Goal: Task Accomplishment & Management: Manage account settings

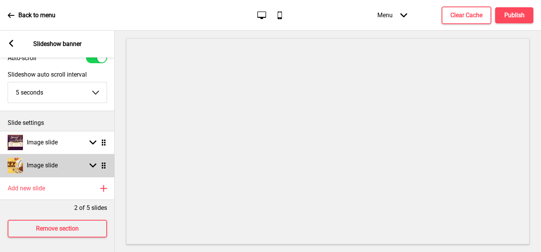
scroll to position [39, 0]
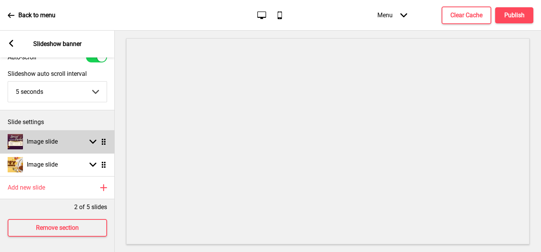
click at [93, 138] on rect at bounding box center [93, 141] width 7 height 7
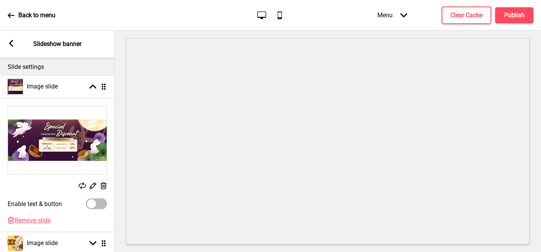
scroll to position [89, 0]
click at [104, 185] on rect at bounding box center [103, 185] width 8 height 8
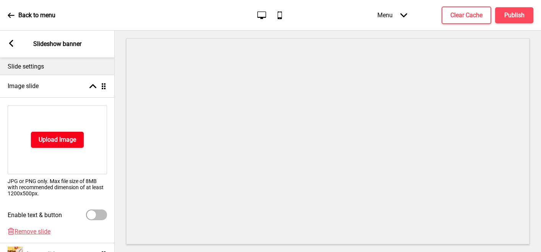
click at [53, 142] on h4 "Upload Image" at bounding box center [57, 139] width 37 height 8
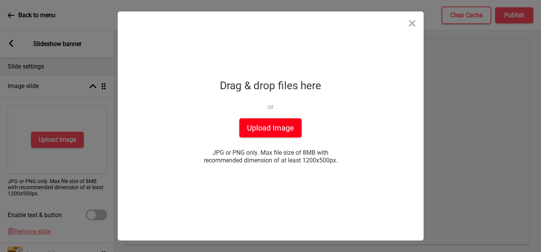
click at [259, 128] on button "Upload Image" at bounding box center [270, 127] width 62 height 19
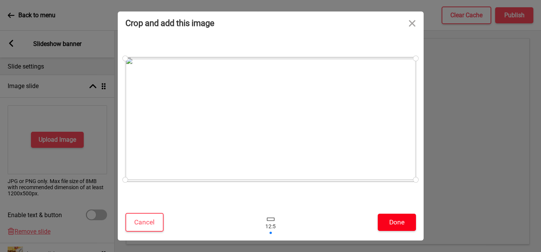
click at [400, 215] on button "Done" at bounding box center [397, 221] width 38 height 17
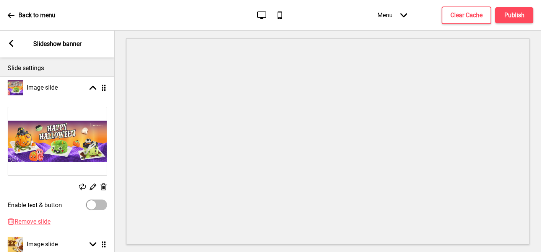
scroll to position [53, 0]
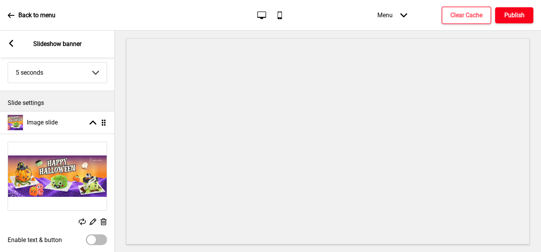
click at [519, 10] on button "Publish" at bounding box center [514, 15] width 38 height 16
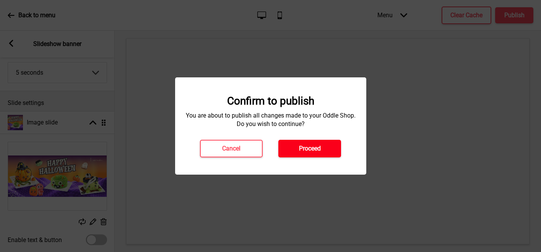
click at [330, 150] on button "Proceed" at bounding box center [309, 149] width 63 height 18
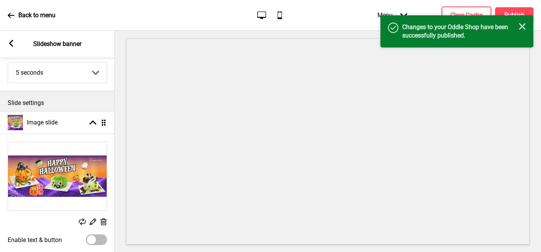
click at [520, 22] on div "Success Changes to your Oddle Shop have been successfully published. Close" at bounding box center [457, 31] width 153 height 32
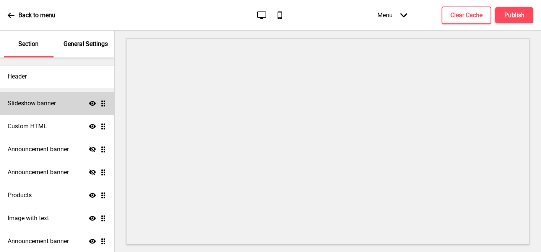
click at [46, 103] on h4 "Slideshow banner" at bounding box center [32, 103] width 48 height 8
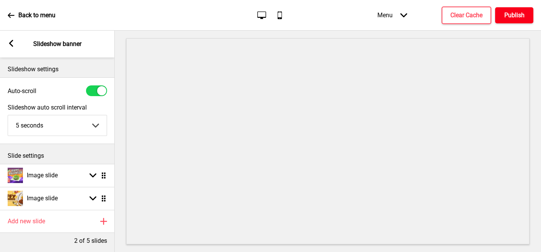
click at [516, 16] on h4 "Publish" at bounding box center [515, 15] width 20 height 8
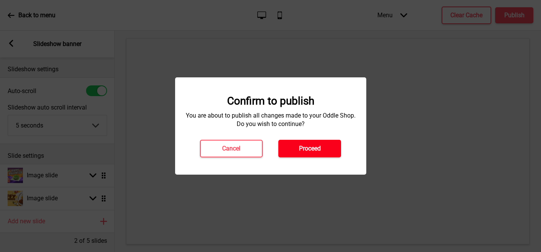
click at [318, 153] on button "Proceed" at bounding box center [309, 149] width 63 height 18
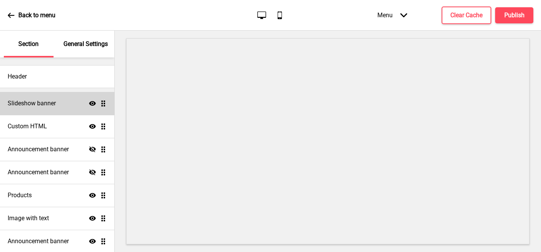
click at [60, 107] on div "Slideshow banner Show Drag" at bounding box center [57, 103] width 114 height 23
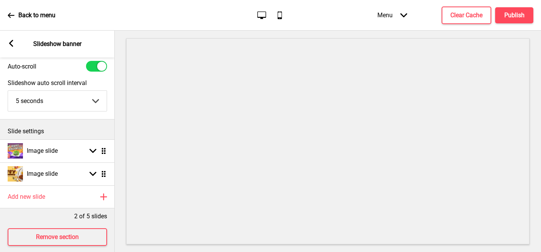
scroll to position [39, 0]
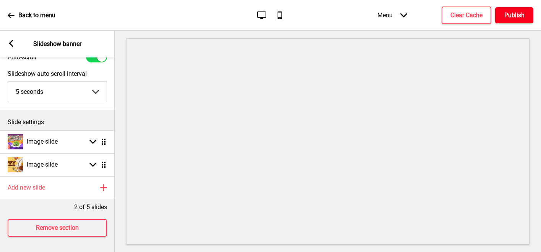
click at [520, 18] on h4 "Publish" at bounding box center [515, 15] width 20 height 8
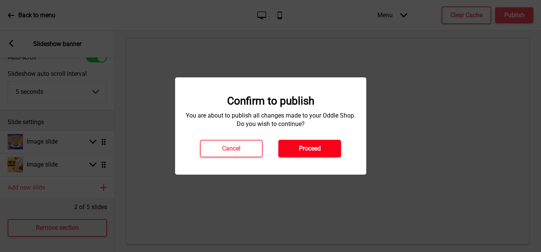
click at [296, 148] on button "Proceed" at bounding box center [309, 149] width 63 height 18
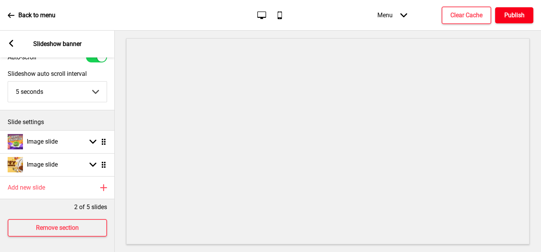
click at [522, 9] on button "Publish" at bounding box center [514, 15] width 38 height 16
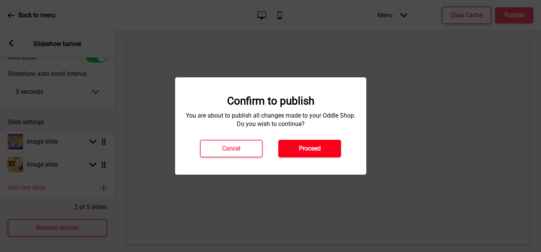
click at [316, 154] on button "Proceed" at bounding box center [309, 149] width 63 height 18
